Goal: Task Accomplishment & Management: Use online tool/utility

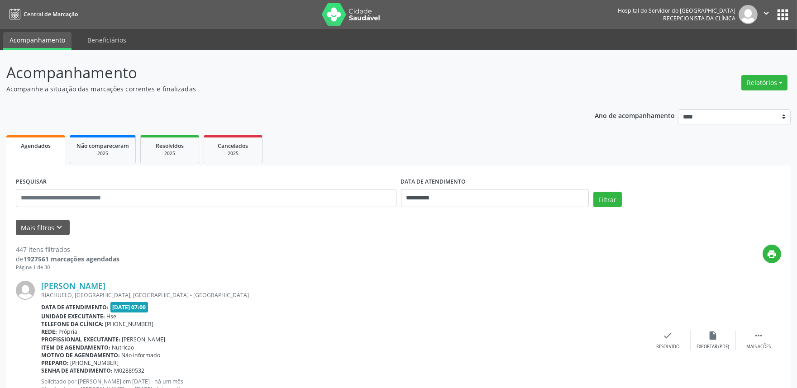
click at [752, 87] on button "Relatórios" at bounding box center [764, 82] width 46 height 15
click at [750, 100] on link "Agendamentos" at bounding box center [738, 102] width 97 height 13
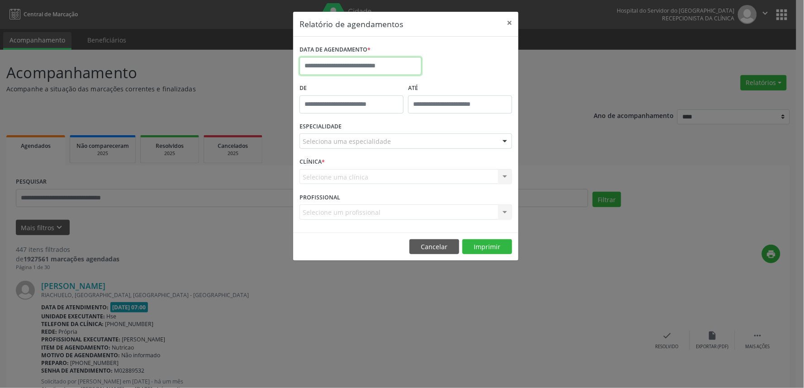
drag, startPoint x: 360, startPoint y: 62, endPoint x: 356, endPoint y: 67, distance: 6.1
click at [360, 67] on input "text" at bounding box center [361, 66] width 122 height 18
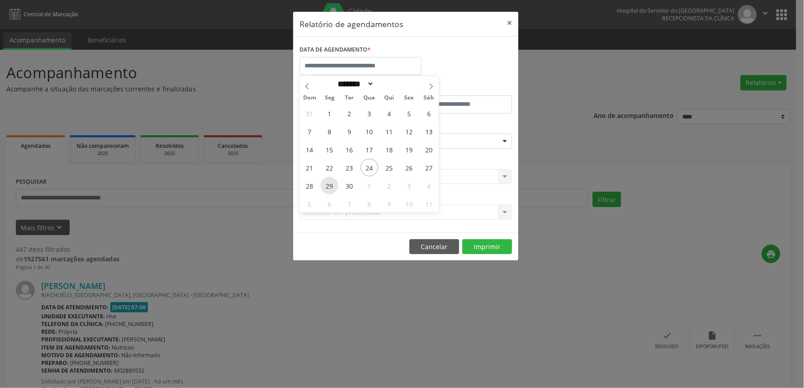
click at [326, 182] on span "29" at bounding box center [330, 186] width 18 height 18
type input "**********"
click at [326, 182] on span "29" at bounding box center [330, 186] width 18 height 18
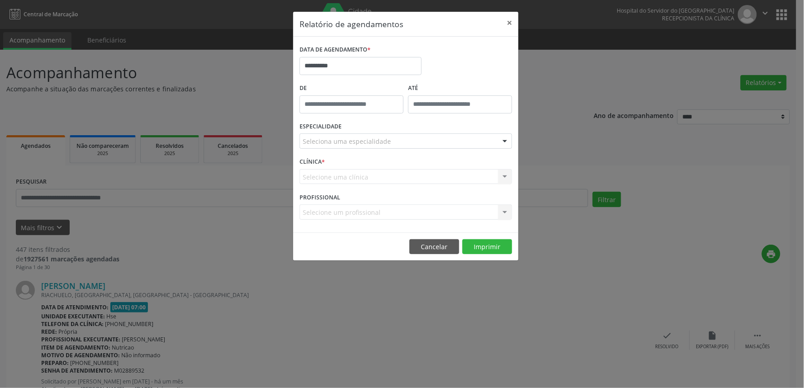
click at [350, 147] on div "Seleciona uma especialidade" at bounding box center [406, 141] width 213 height 15
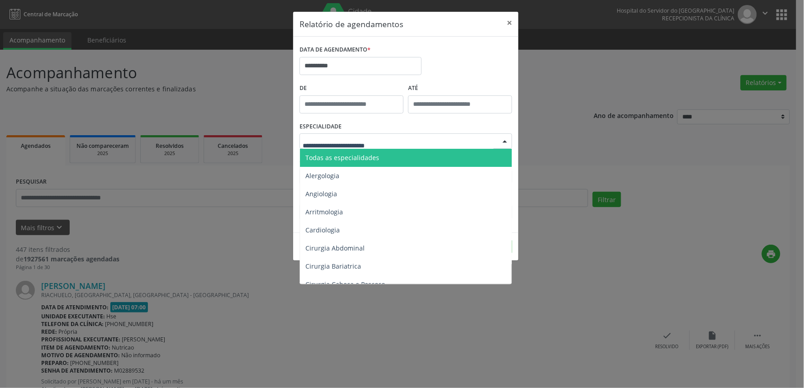
click at [351, 157] on span "Todas as especialidades" at bounding box center [343, 157] width 74 height 9
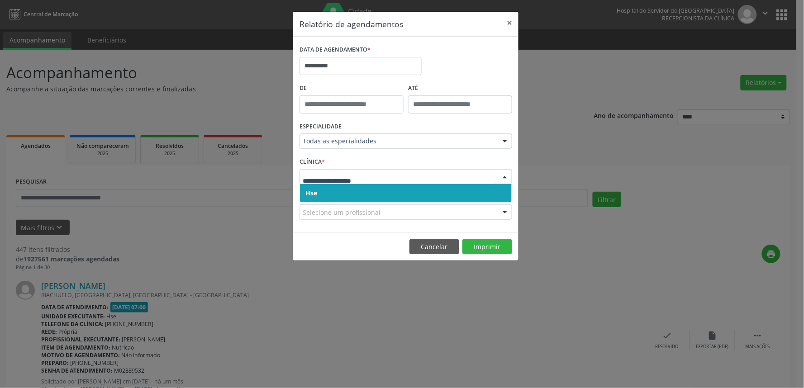
click at [348, 200] on span "Hse" at bounding box center [406, 193] width 212 height 18
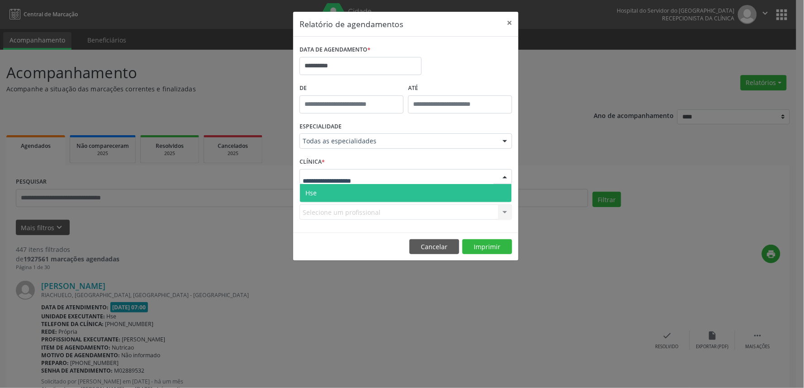
click at [347, 189] on span "Hse" at bounding box center [406, 193] width 212 height 18
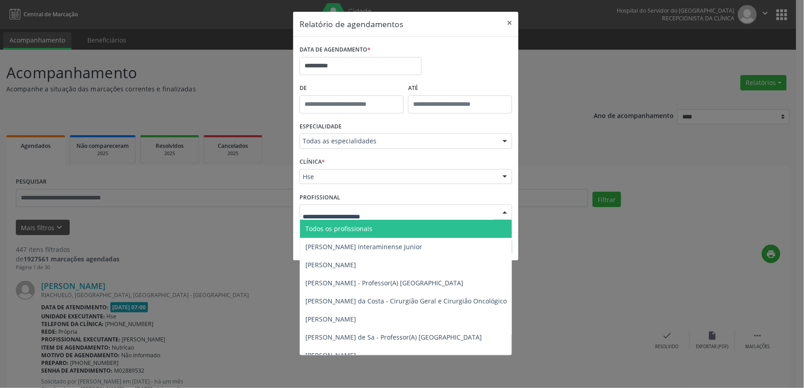
click at [438, 210] on div at bounding box center [406, 212] width 213 height 15
click at [381, 226] on span "Todos os profissionais" at bounding box center [452, 229] width 305 height 18
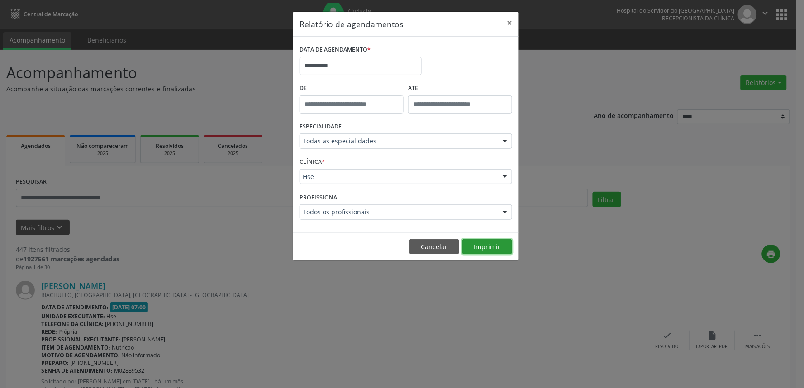
click at [493, 242] on button "Imprimir" at bounding box center [488, 246] width 50 height 15
click at [513, 26] on button "×" at bounding box center [510, 23] width 18 height 22
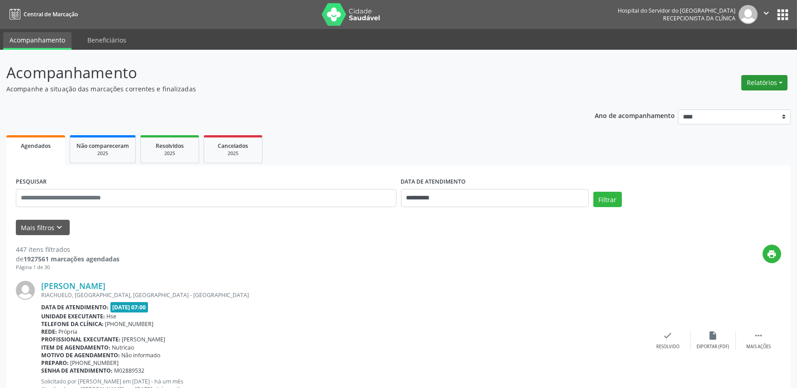
click at [763, 78] on button "Relatórios" at bounding box center [764, 82] width 46 height 15
click at [759, 98] on link "Agendamentos" at bounding box center [738, 102] width 97 height 13
select select "*"
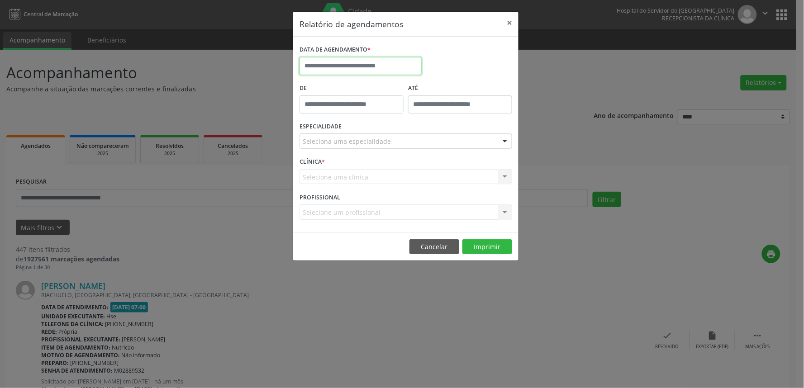
click at [400, 68] on input "text" at bounding box center [361, 66] width 122 height 18
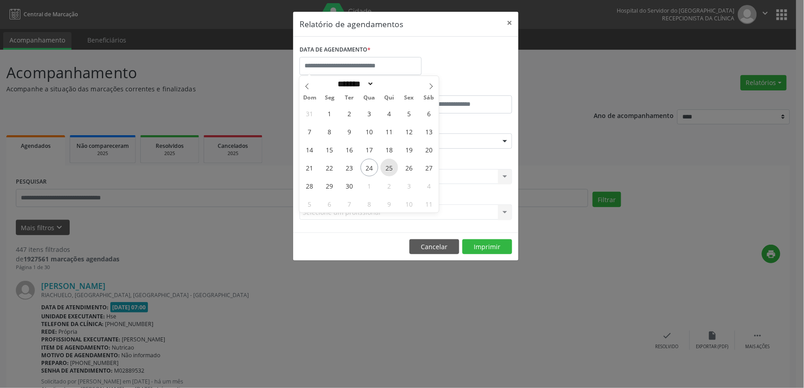
click at [388, 165] on span "25" at bounding box center [390, 168] width 18 height 18
type input "**********"
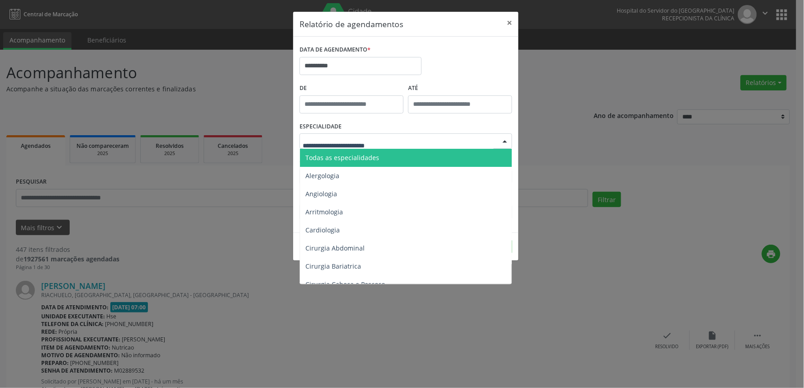
click at [395, 146] on div at bounding box center [406, 141] width 213 height 15
click at [390, 158] on span "Todas as especialidades" at bounding box center [406, 158] width 213 height 18
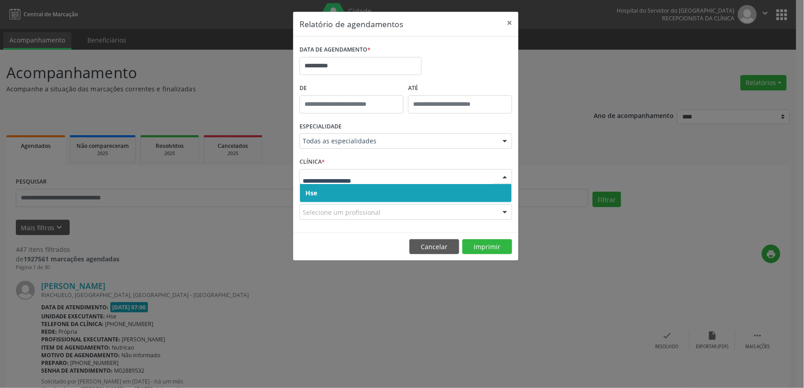
click at [383, 187] on span "Hse" at bounding box center [406, 193] width 212 height 18
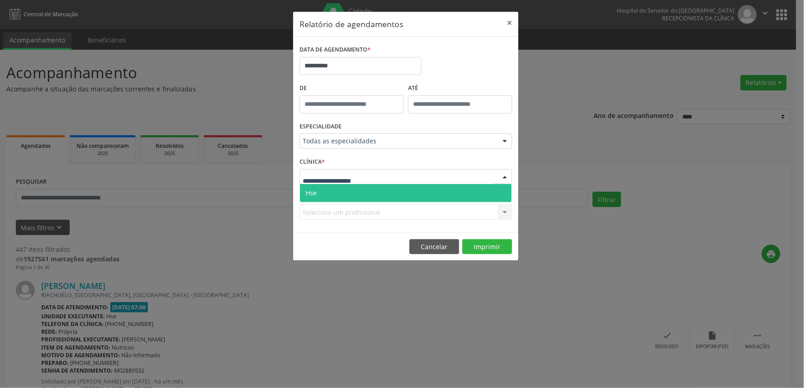
click at [403, 171] on div at bounding box center [406, 176] width 213 height 15
click at [389, 193] on span "Hse" at bounding box center [406, 193] width 212 height 18
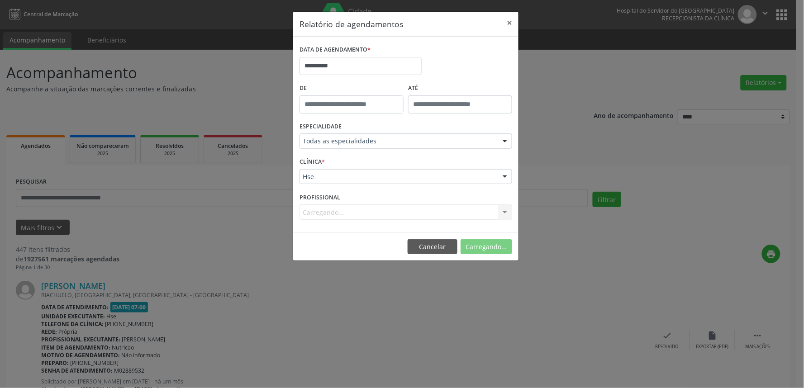
click at [399, 214] on div "Carregando... Todos os profissionais [PERSON_NAME] Interaminense Junior [PERSON…" at bounding box center [406, 212] width 213 height 15
click at [399, 214] on div "Selecione um profissional" at bounding box center [406, 212] width 213 height 15
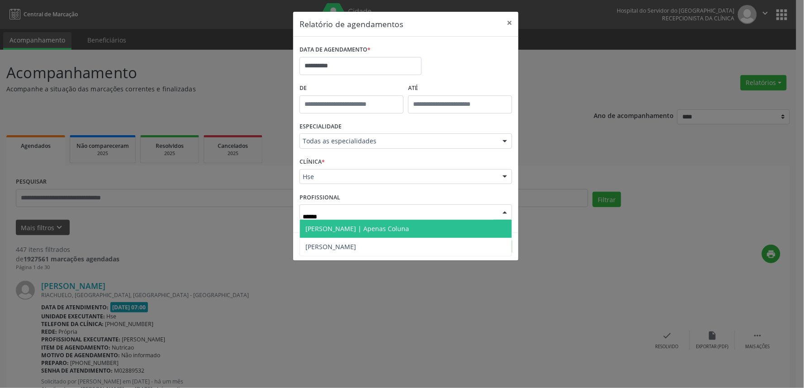
type input "*******"
click at [385, 227] on span "[PERSON_NAME] | Apenas Coluna" at bounding box center [358, 229] width 104 height 9
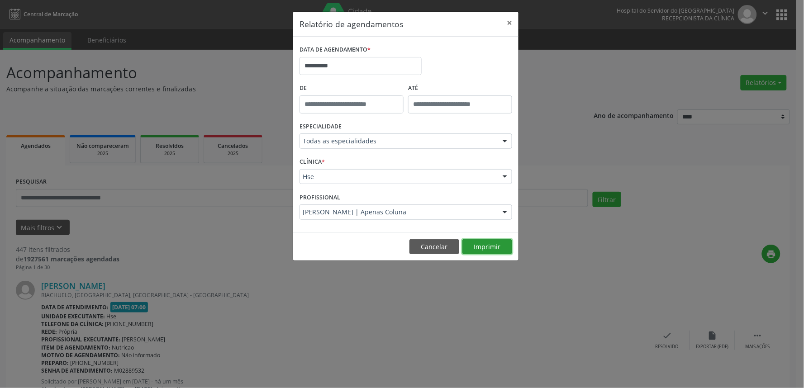
click at [506, 246] on button "Imprimir" at bounding box center [488, 246] width 50 height 15
click at [508, 20] on button "×" at bounding box center [510, 23] width 18 height 22
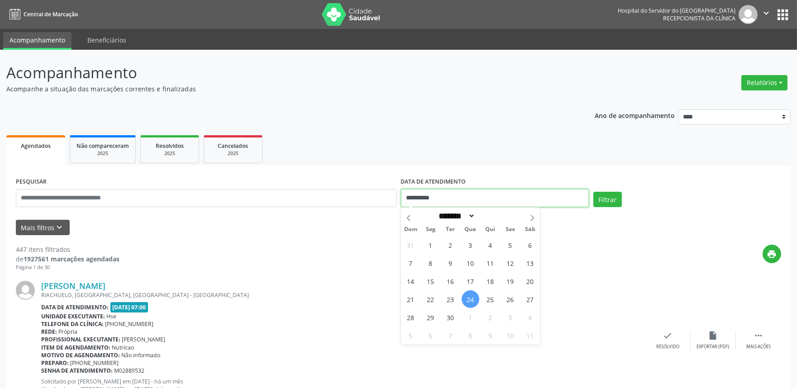
click at [553, 192] on input "**********" at bounding box center [495, 198] width 188 height 18
click at [238, 201] on input "text" at bounding box center [206, 198] width 381 height 18
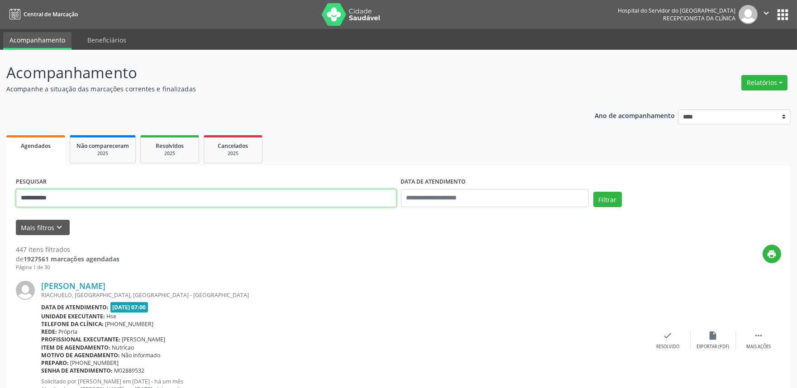
type input "**********"
click at [593, 192] on button "Filtrar" at bounding box center [607, 199] width 29 height 15
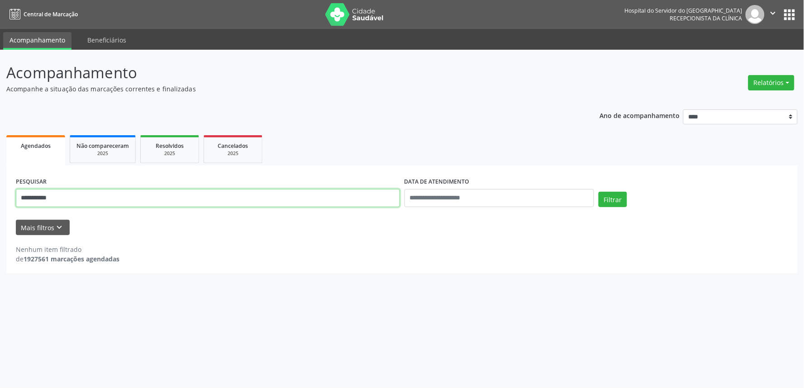
drag, startPoint x: 91, startPoint y: 198, endPoint x: 0, endPoint y: 201, distance: 91.5
click at [0, 201] on div "**********" at bounding box center [402, 219] width 804 height 339
click at [791, 84] on button "Relatórios" at bounding box center [772, 82] width 46 height 15
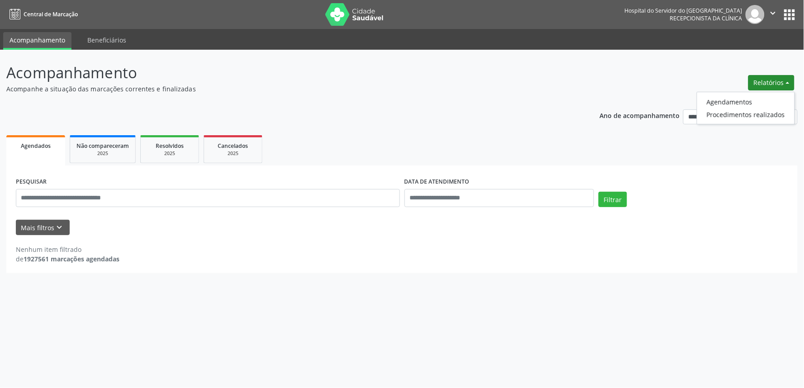
click at [761, 93] on ul "Agendamentos Procedimentos realizados" at bounding box center [746, 108] width 98 height 33
click at [758, 96] on link "Agendamentos" at bounding box center [746, 102] width 97 height 13
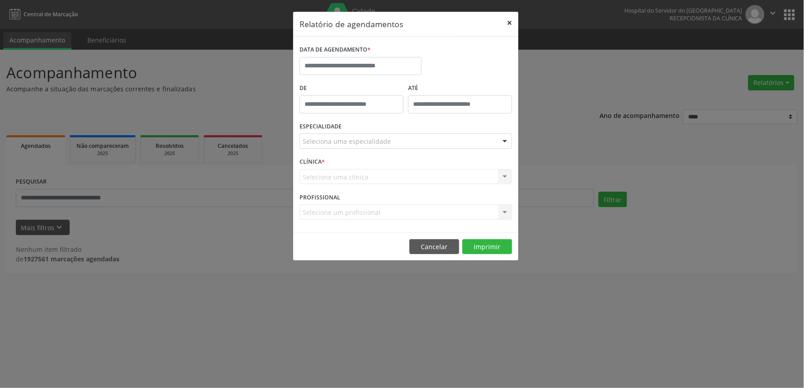
click at [509, 20] on button "×" at bounding box center [510, 23] width 18 height 22
